Goal: Find specific page/section: Find specific page/section

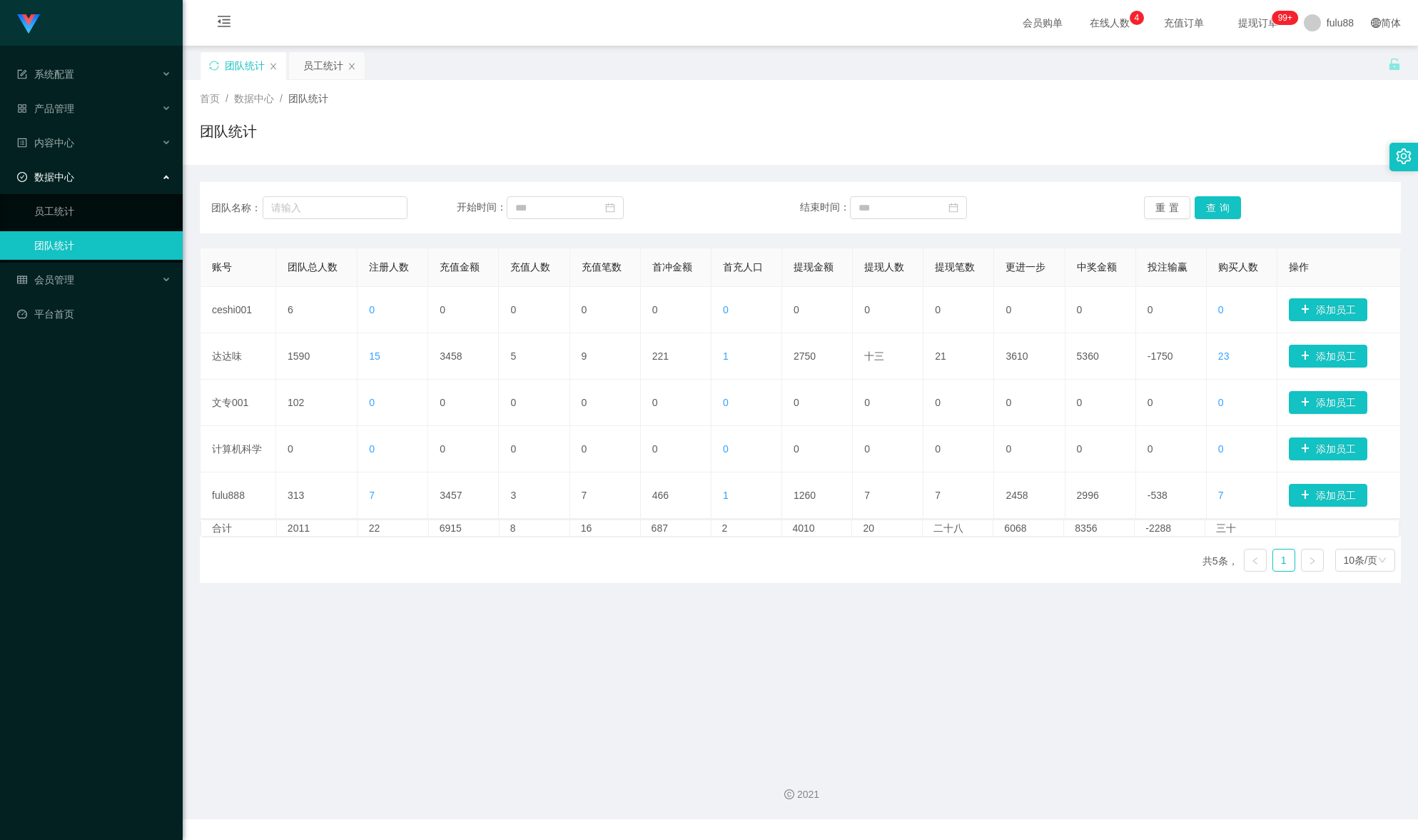
click at [402, 602] on main "关闭门户 关闭右侧 关闭其他 刷新页面 团队统计 员工统计 首页 / 数据中心 / 团队统计 / 团队统计 团队名称： 开始时间： 结束时间： 重置 查询 账…" at bounding box center [800, 399] width 1235 height 707
click at [235, 599] on main "关闭门户 关闭右侧 关闭其他 刷新页面 团队统计 员工统计 首页 / 数据中心 / 团队统计 / 团队统计 团队名称： 开始时间： 结束时间： 重置 查询 账…" at bounding box center [800, 399] width 1235 height 707
